Goal: Find specific fact: Find contact information

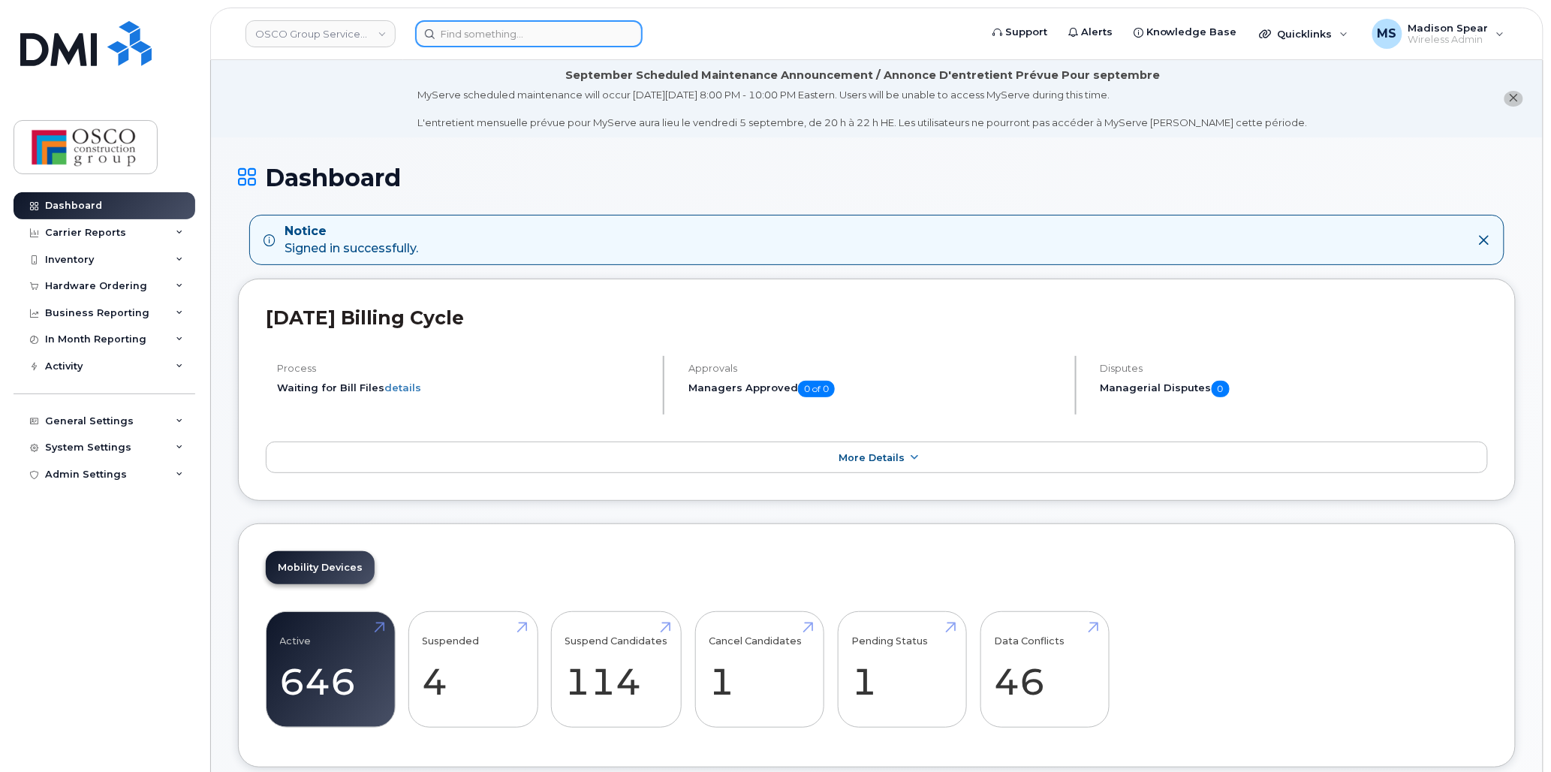
drag, startPoint x: 0, startPoint y: 0, endPoint x: 517, endPoint y: 27, distance: 517.3
click at [517, 28] on input at bounding box center [529, 33] width 228 height 27
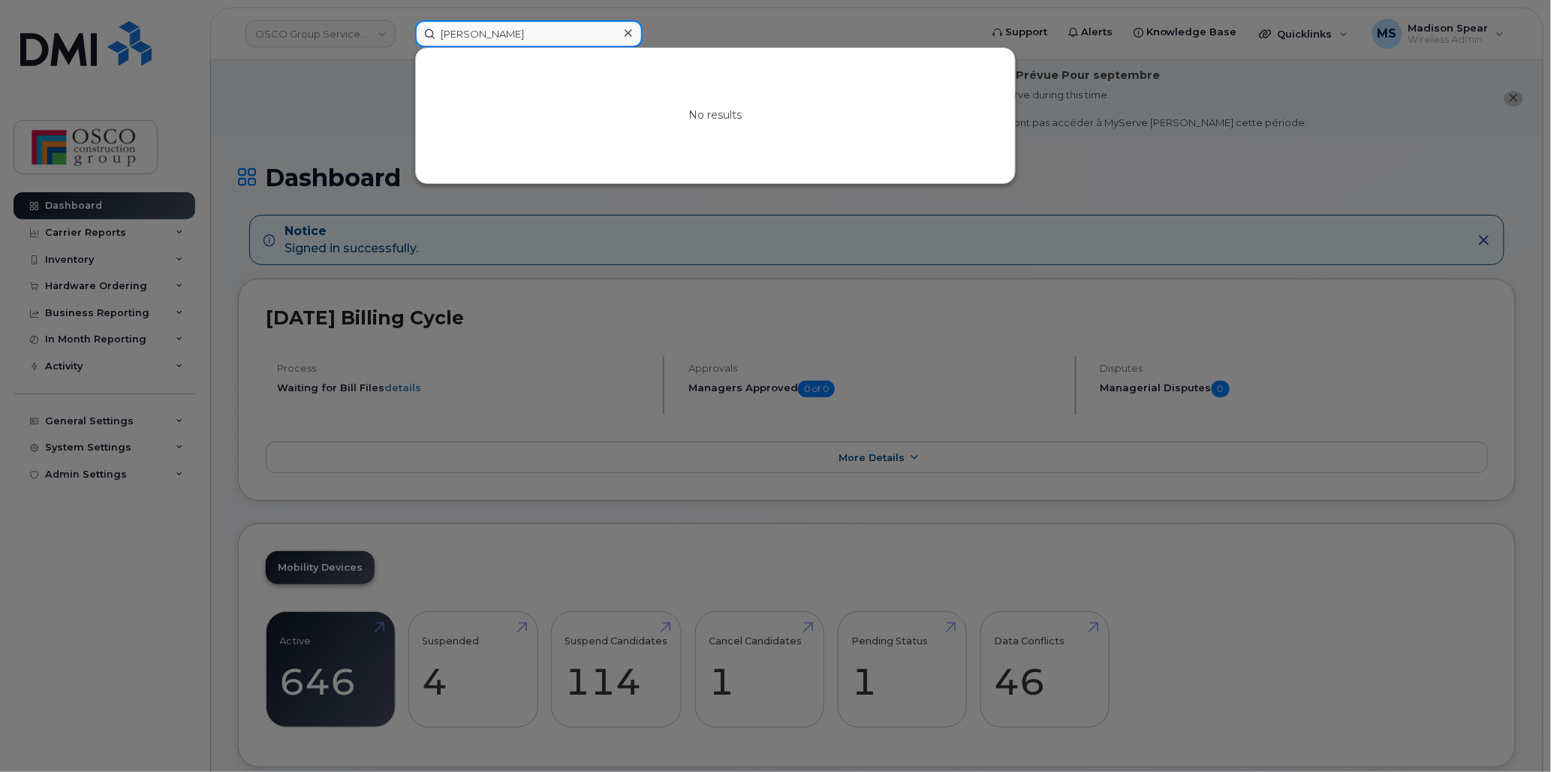
click at [438, 33] on input "shaw kr" at bounding box center [529, 33] width 228 height 27
click at [438, 34] on input "shaw kr" at bounding box center [529, 33] width 228 height 27
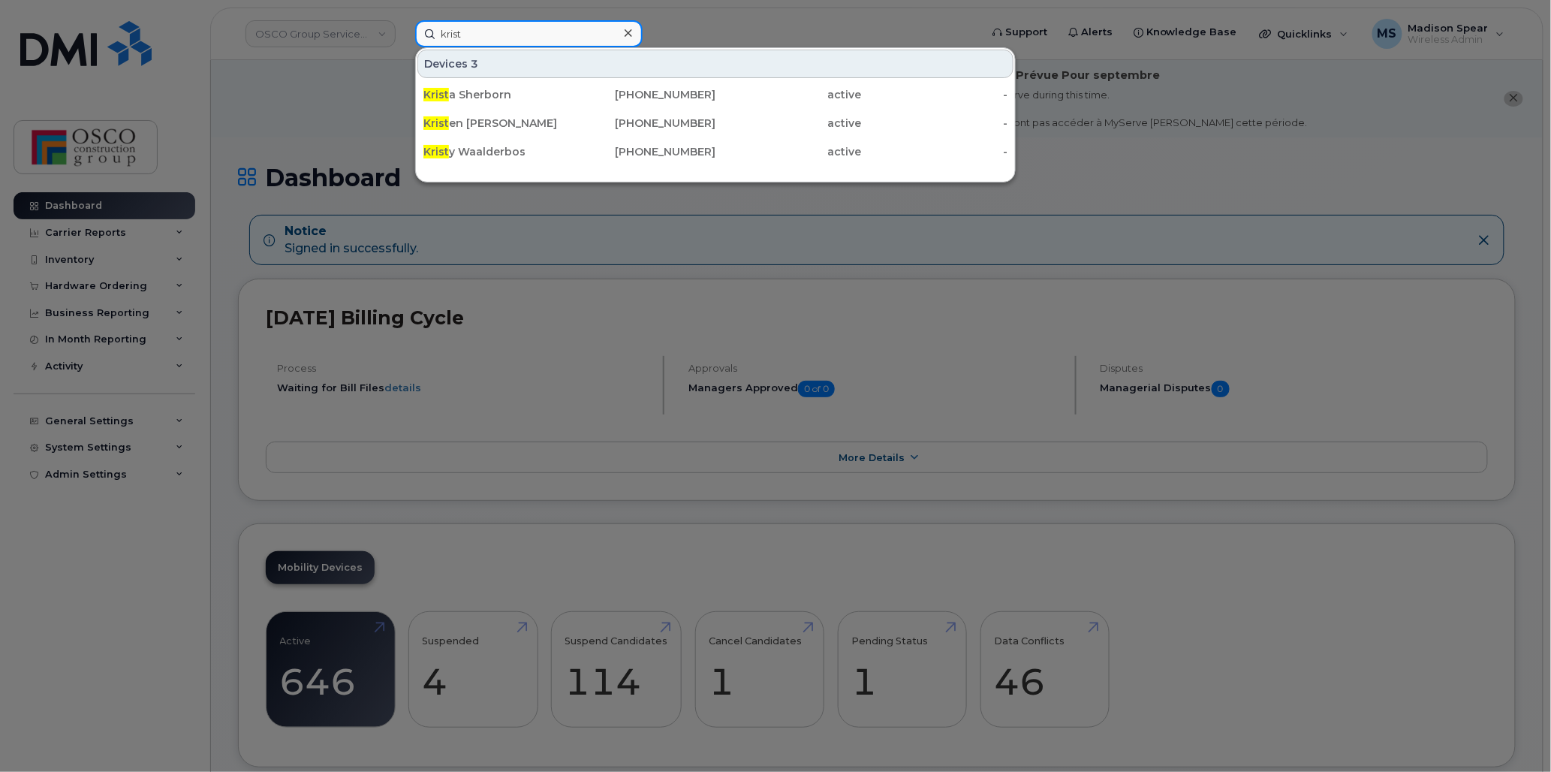
type input "krist"
click at [494, 210] on div at bounding box center [775, 386] width 1551 height 772
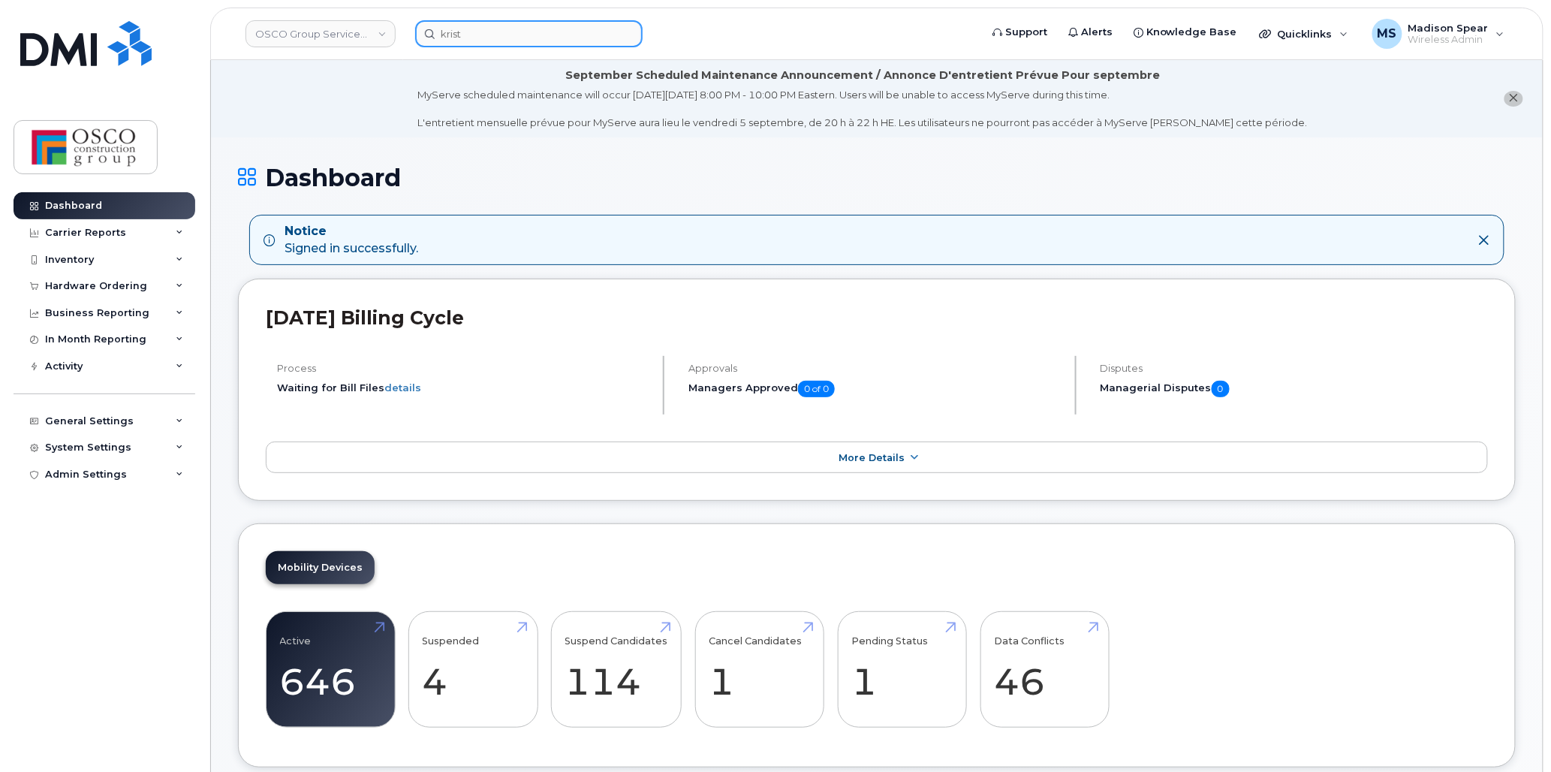
click at [463, 44] on input "krist" at bounding box center [529, 33] width 228 height 27
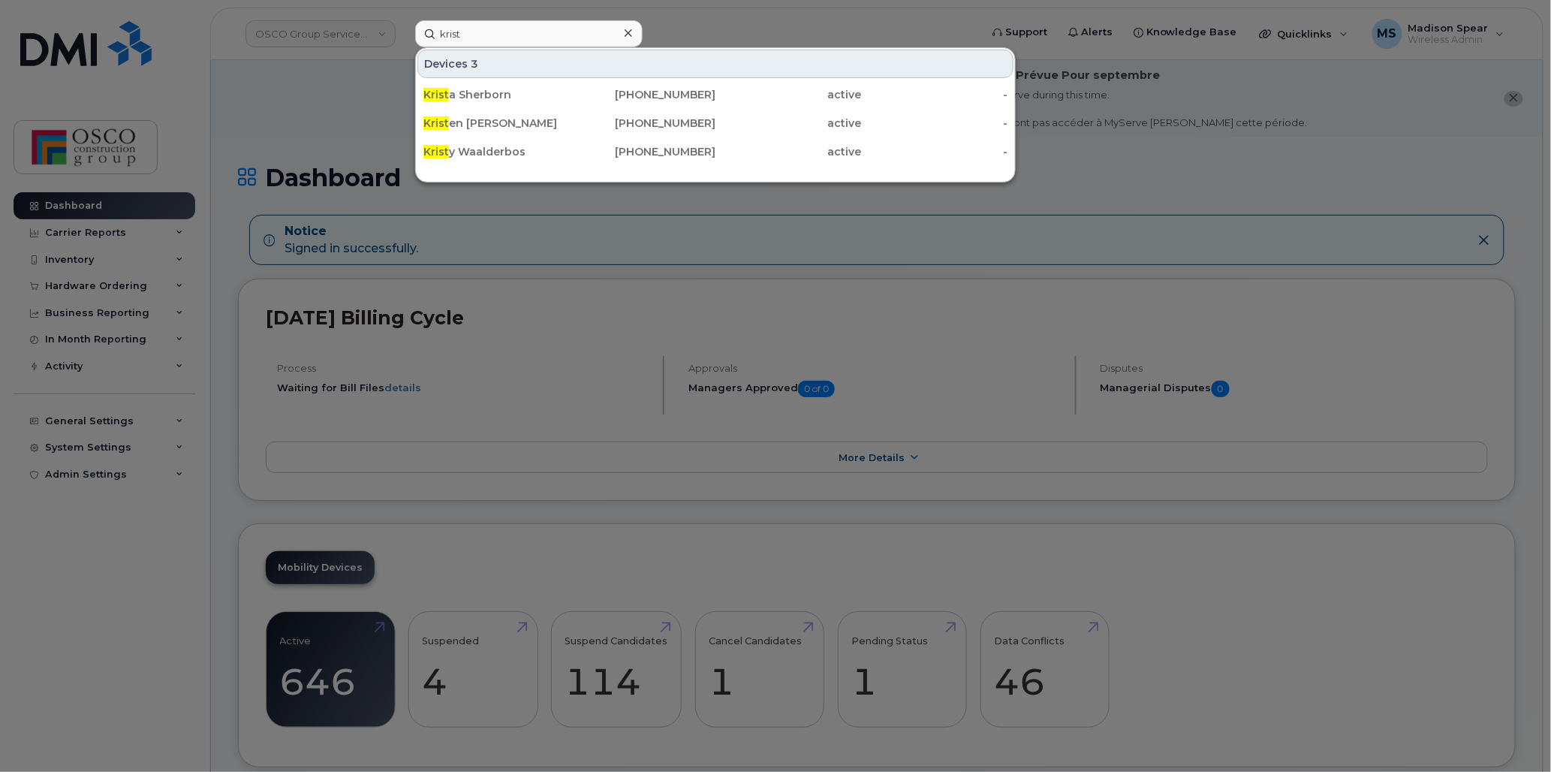
click at [530, 118] on div "Krist en Shaw" at bounding box center [496, 123] width 146 height 15
